Goal: Navigation & Orientation: Find specific page/section

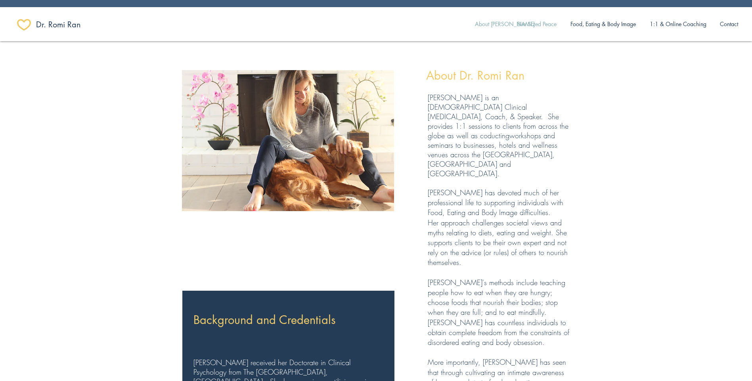
click at [540, 25] on p "Bite Sized Peace" at bounding box center [536, 24] width 47 height 17
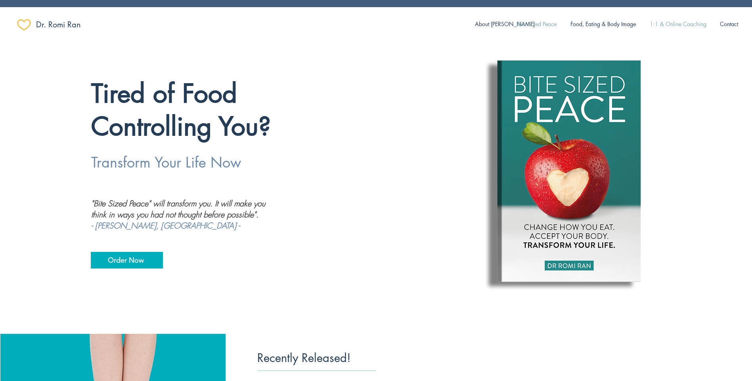
click at [675, 26] on p "1:1 & Online Coaching" at bounding box center [678, 24] width 65 height 17
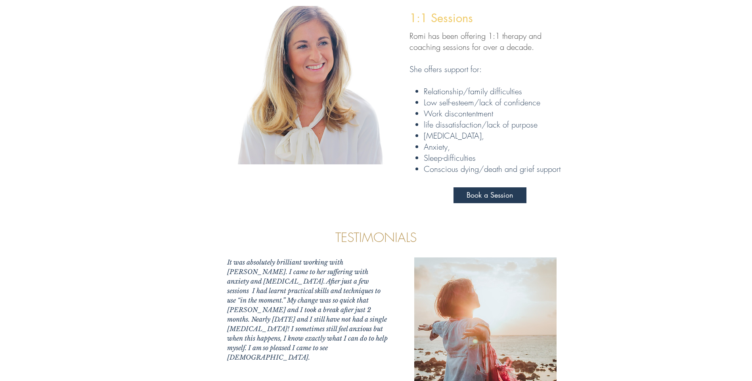
scroll to position [198, 0]
